Goal: Task Accomplishment & Management: Manage account settings

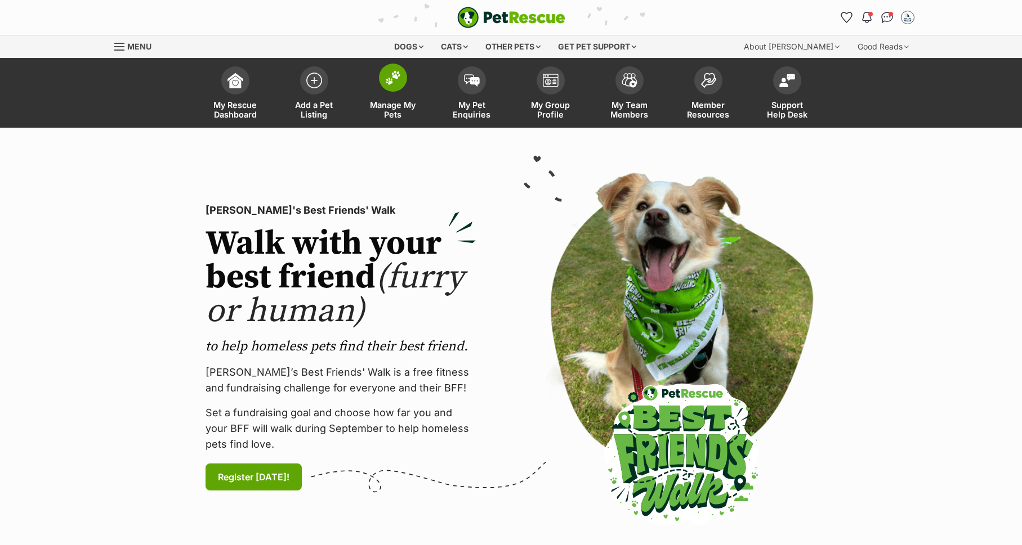
click at [402, 88] on link "Manage My Pets" at bounding box center [392, 94] width 79 height 67
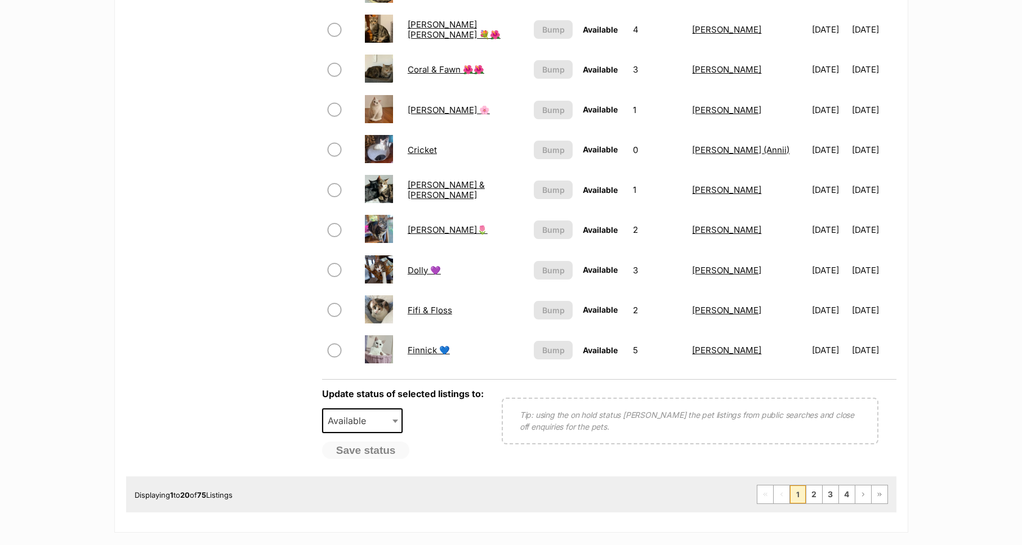
scroll to position [954, 0]
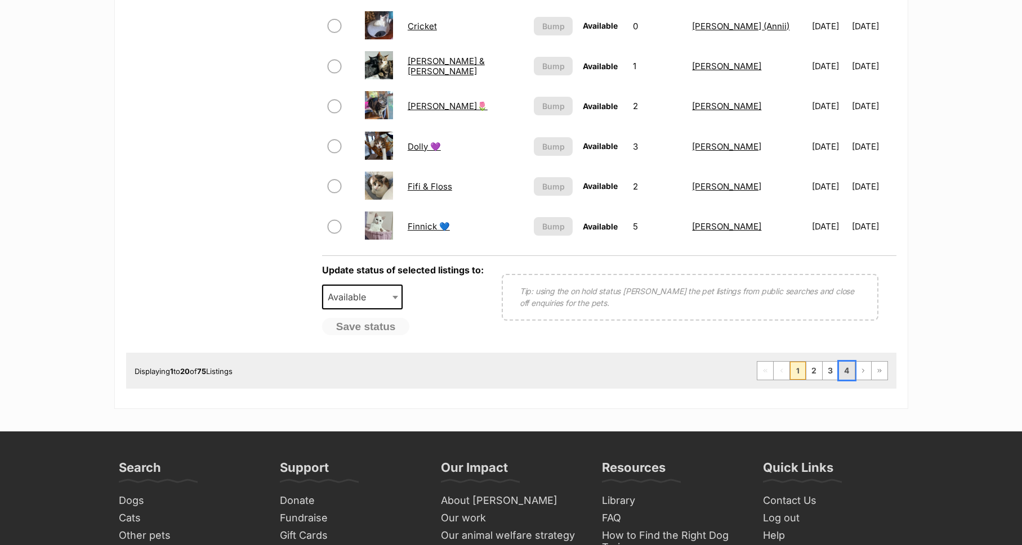
click at [849, 368] on link "4" at bounding box center [847, 371] width 16 height 18
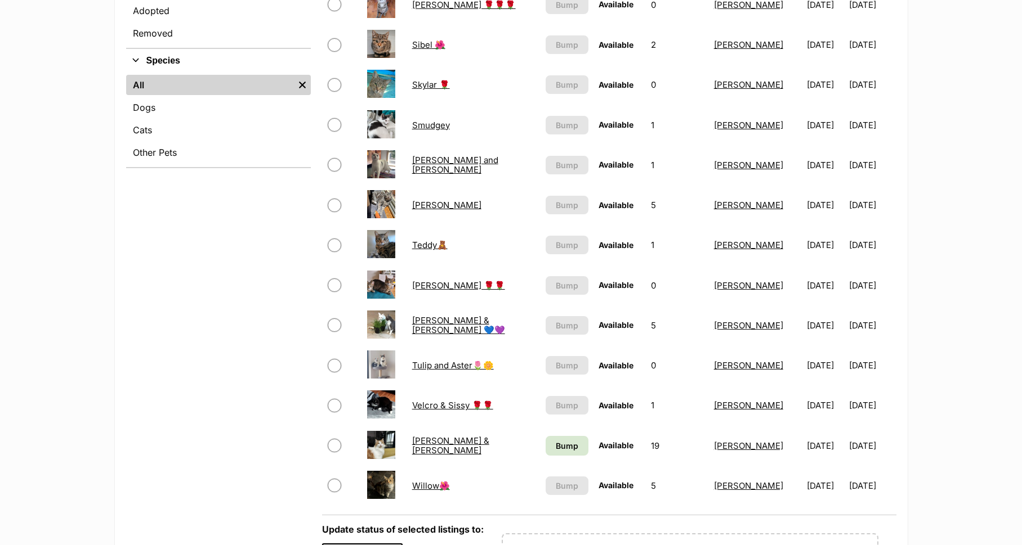
scroll to position [512, 0]
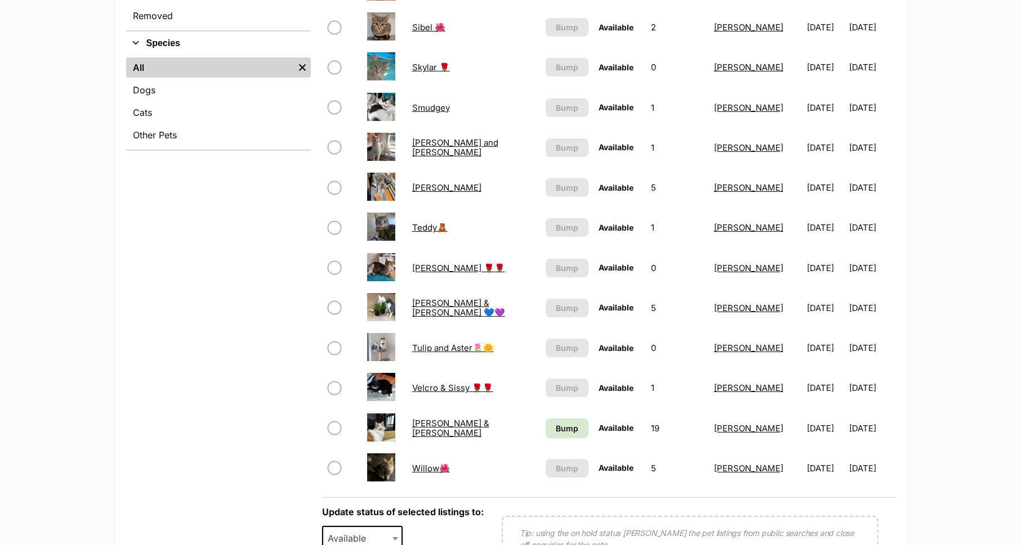
click at [442, 391] on link "Velcro & Sissy 🌹🌹" at bounding box center [452, 388] width 81 height 11
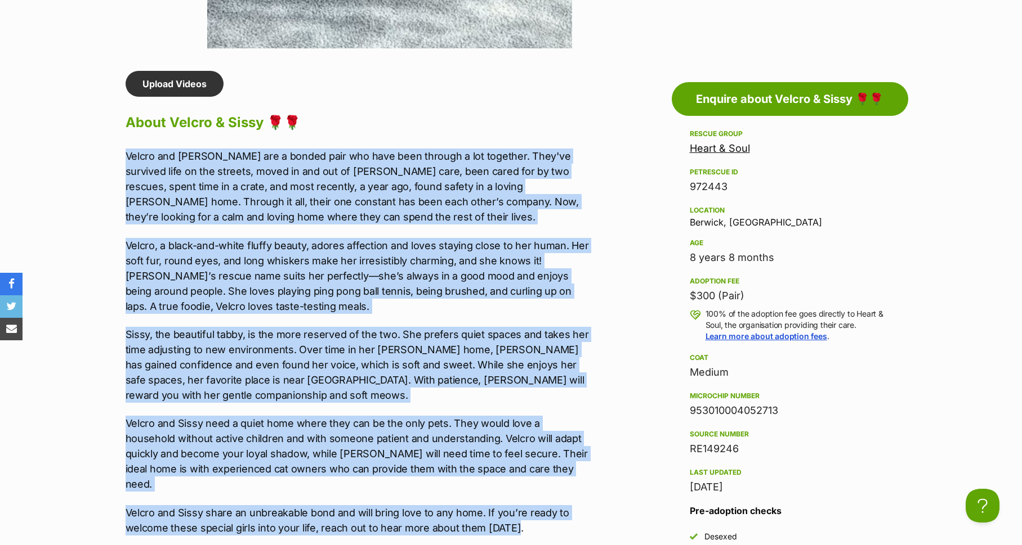
drag, startPoint x: 122, startPoint y: 154, endPoint x: 568, endPoint y: 502, distance: 566.7
click at [568, 502] on div "Upload Videos About [PERSON_NAME] & Sissy 🌹🌹 [PERSON_NAME] and [PERSON_NAME] ar…" at bounding box center [352, 418] width 476 height 695
copy div "Loremi dol Sitam con a elitse doei tem inci utla etdolor m ali enimadmi. Veni'q…"
